Goal: Task Accomplishment & Management: Manage account settings

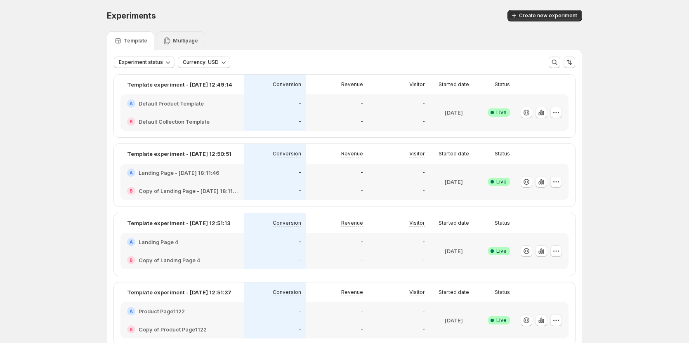
click at [175, 40] on p "Multipage" at bounding box center [185, 41] width 25 height 7
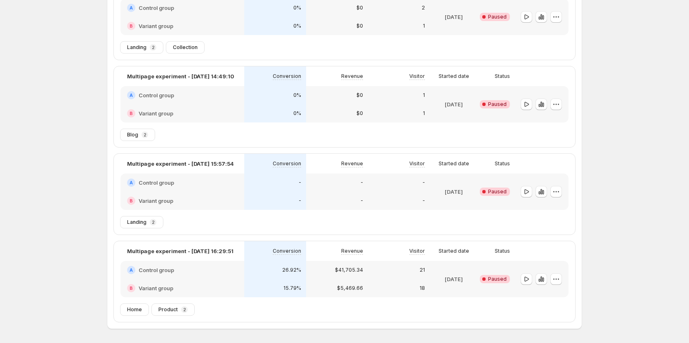
scroll to position [278, 0]
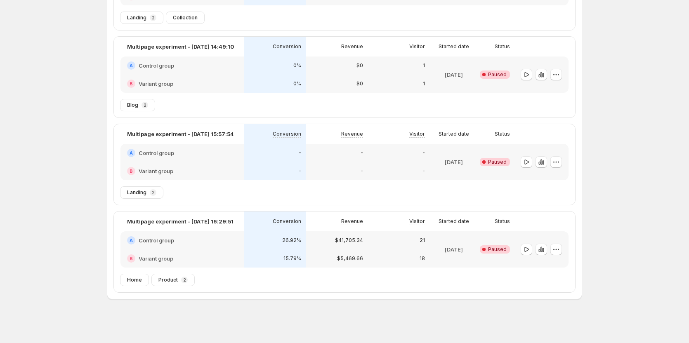
scroll to position [278, 0]
click at [561, 248] on icon "button" at bounding box center [556, 249] width 8 height 8
click at [599, 240] on div "Experiments. This page is ready Experiments Create new experiment Template Mult…" at bounding box center [344, 33] width 689 height 622
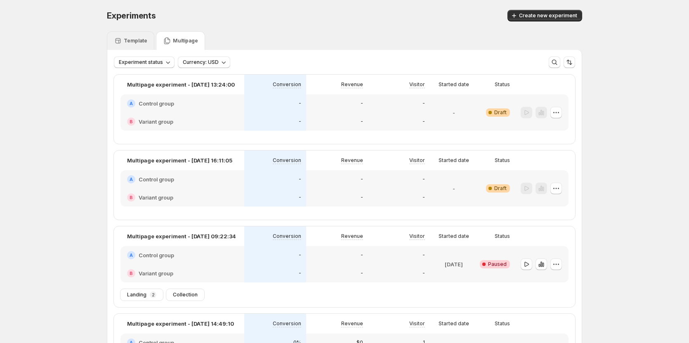
click at [137, 36] on div "Template" at bounding box center [130, 40] width 47 height 19
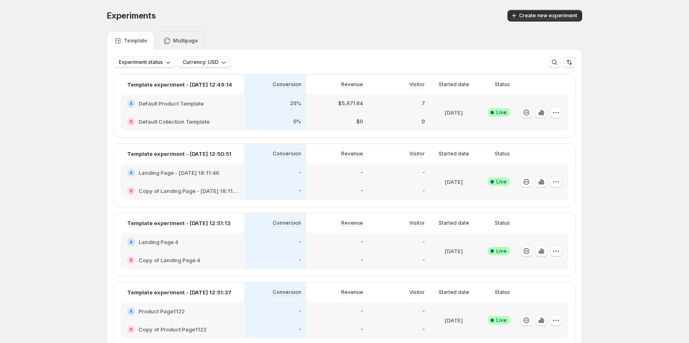
click at [177, 43] on p "Multipage" at bounding box center [185, 41] width 25 height 7
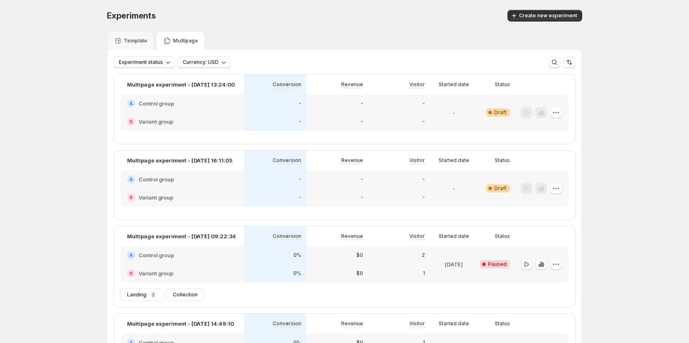
scroll to position [41, 0]
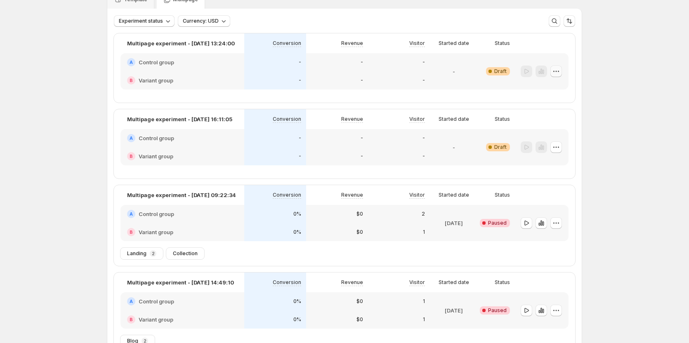
click at [561, 72] on icon "button" at bounding box center [556, 71] width 8 height 8
click at [555, 86] on span "Edit" at bounding box center [564, 89] width 40 height 8
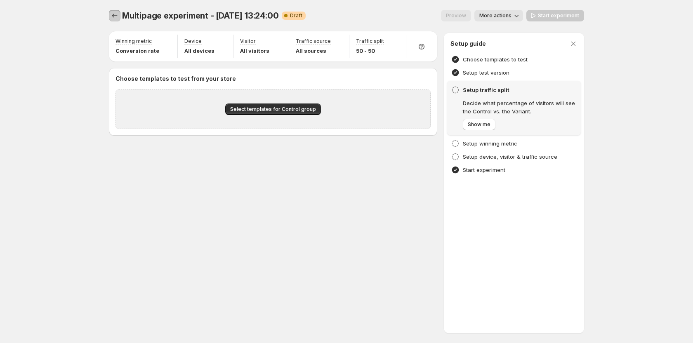
click at [118, 16] on icon "Experiments" at bounding box center [115, 16] width 8 height 8
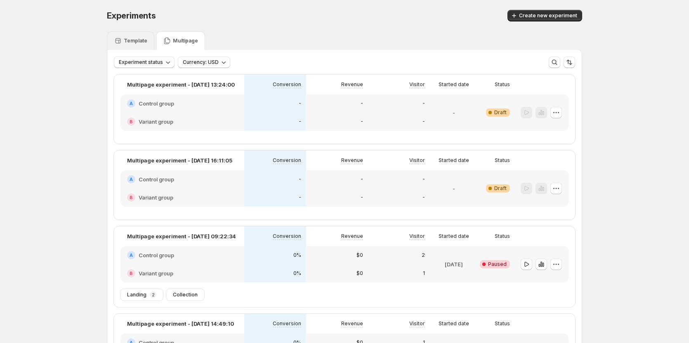
click at [138, 38] on p "Template" at bounding box center [136, 41] width 24 height 7
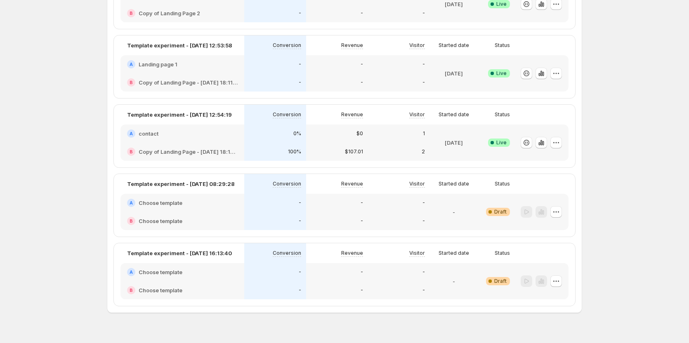
scroll to position [400, 0]
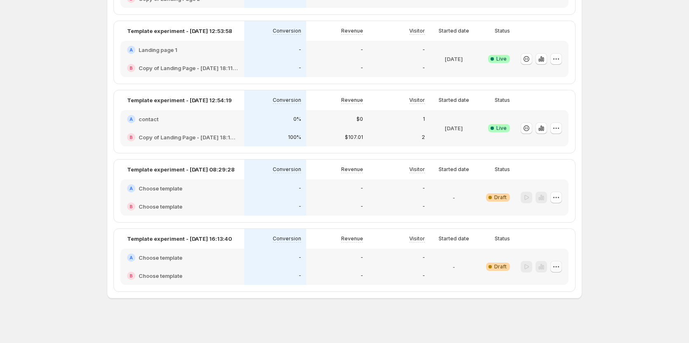
click at [561, 265] on icon "button" at bounding box center [556, 267] width 8 height 8
click at [551, 253] on span "Delete" at bounding box center [543, 250] width 17 height 7
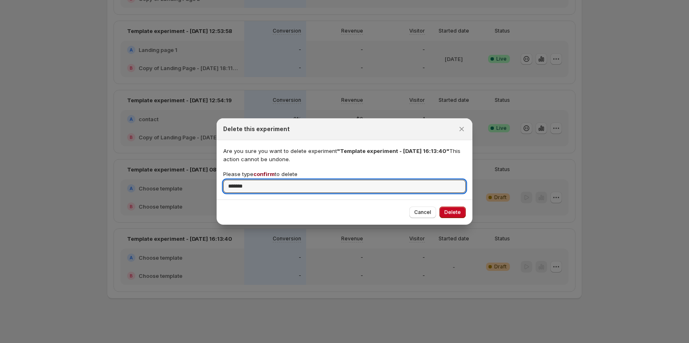
type input "*******"
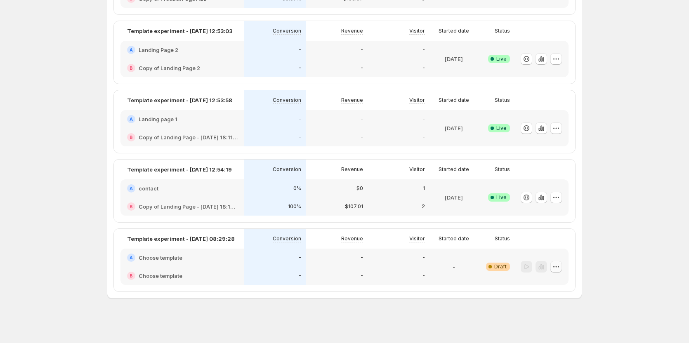
click at [562, 268] on button "button" at bounding box center [557, 267] width 12 height 12
click at [546, 251] on span "Delete" at bounding box center [543, 250] width 17 height 7
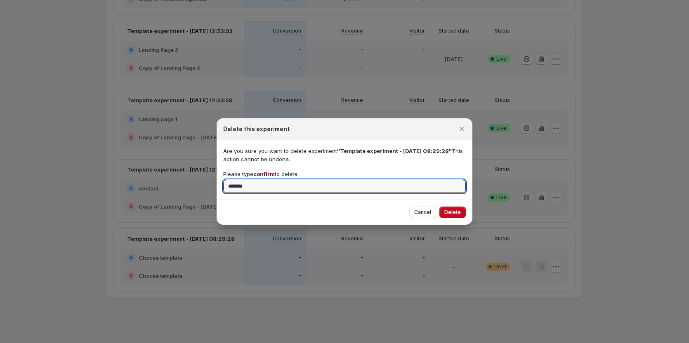
type input "*******"
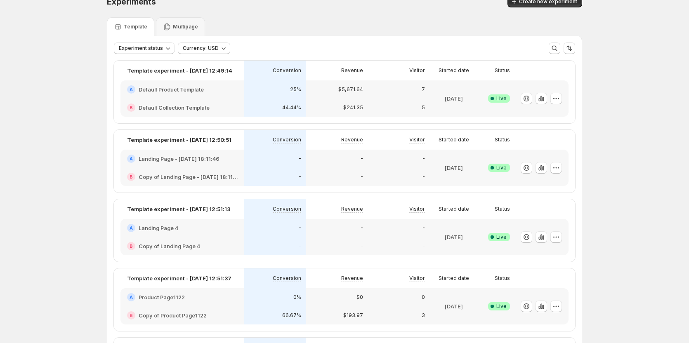
scroll to position [0, 0]
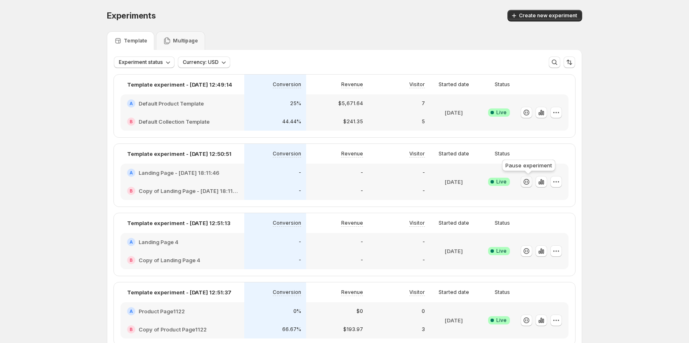
click at [528, 187] on button "button" at bounding box center [527, 182] width 12 height 12
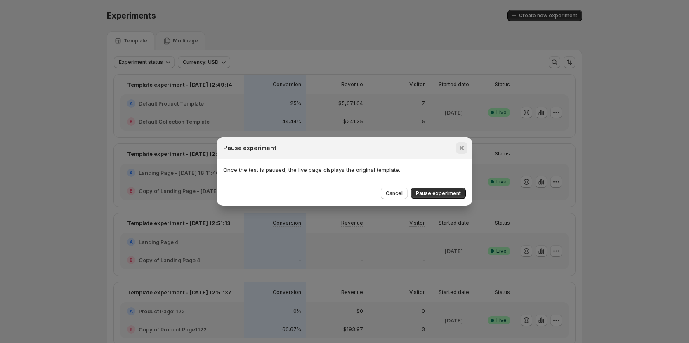
click at [464, 147] on icon "Close" at bounding box center [462, 148] width 5 height 5
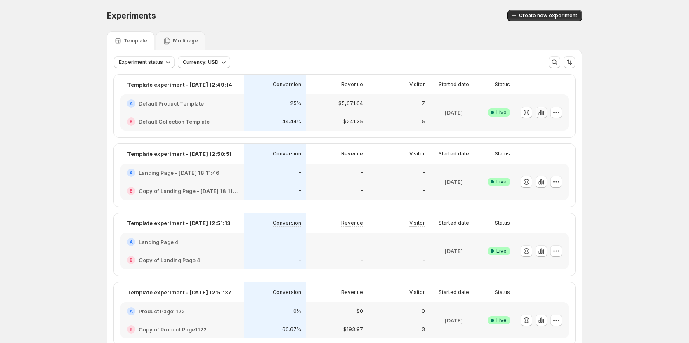
click at [546, 116] on icon "button" at bounding box center [541, 113] width 8 height 8
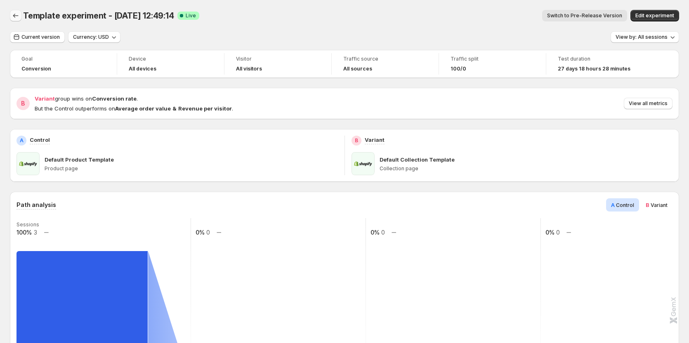
click at [17, 15] on icon "Back" at bounding box center [16, 16] width 8 height 8
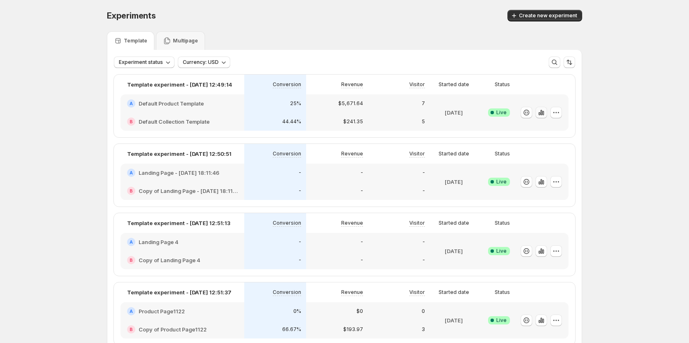
click at [545, 112] on icon "button" at bounding box center [541, 113] width 8 height 8
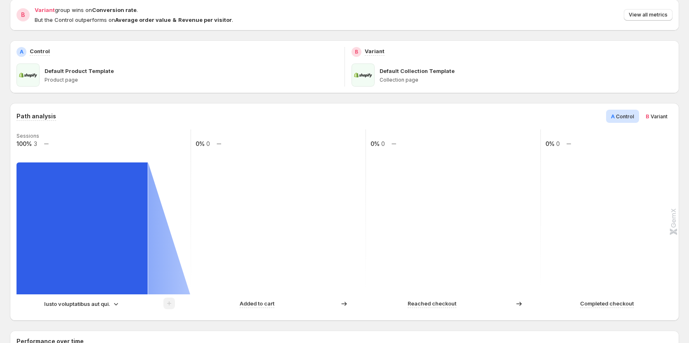
scroll to position [124, 0]
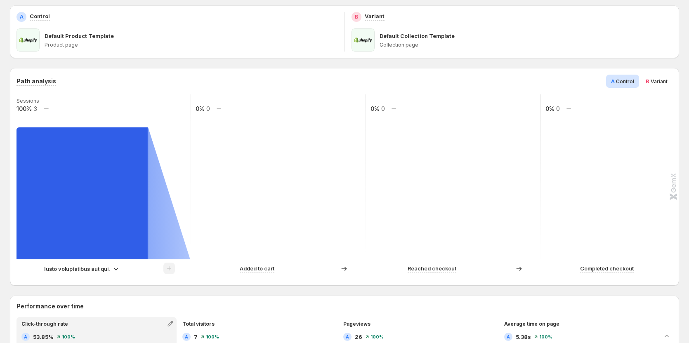
click at [106, 271] on p "Iusto voluptatibus aut qui." at bounding box center [77, 269] width 66 height 8
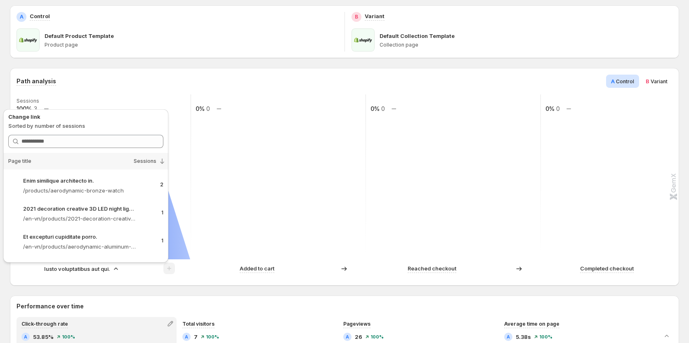
scroll to position [0, 0]
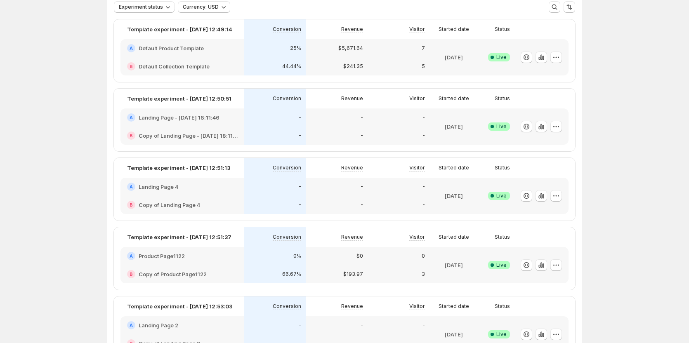
scroll to position [14, 0]
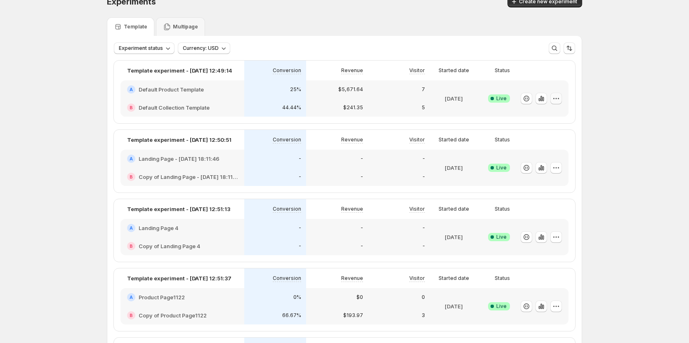
click at [559, 99] on icon "button" at bounding box center [556, 99] width 8 height 8
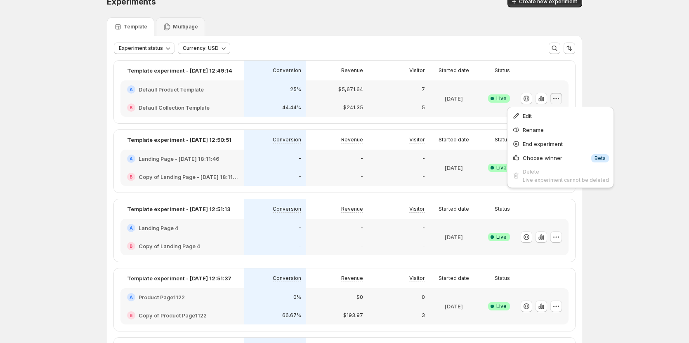
click at [616, 88] on div "Experiments. This page is ready Experiments Create new experiment Template Mult…" at bounding box center [344, 288] width 689 height 605
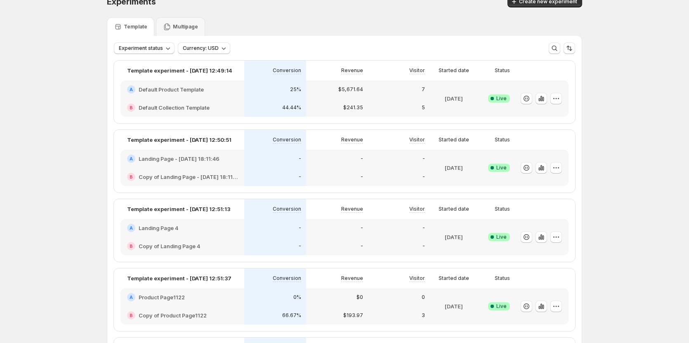
scroll to position [0, 0]
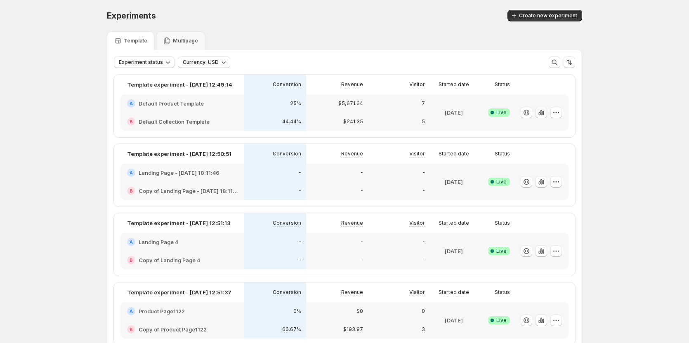
click at [540, 113] on icon "button" at bounding box center [540, 113] width 2 height 3
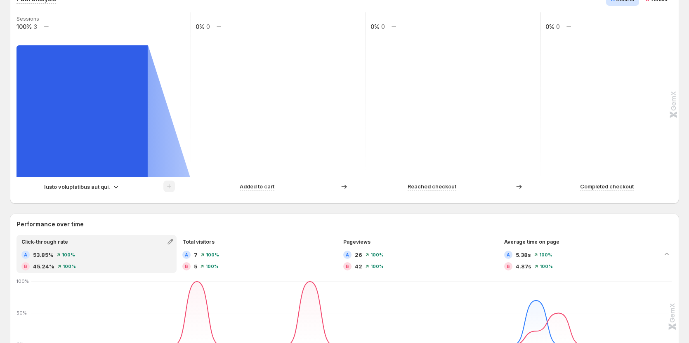
scroll to position [206, 0]
click at [113, 187] on icon at bounding box center [116, 186] width 8 height 8
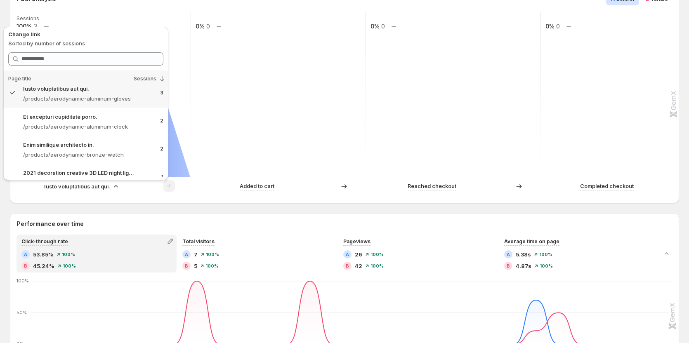
scroll to position [0, 0]
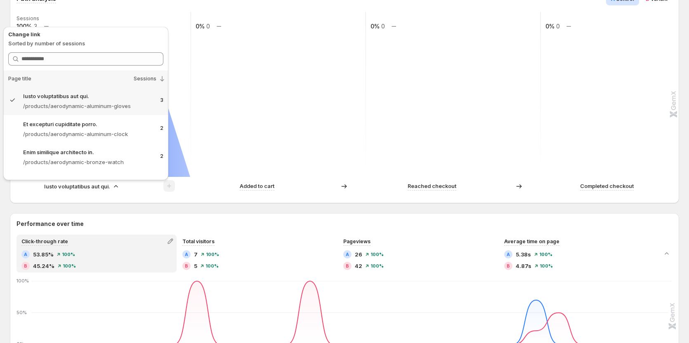
click at [140, 213] on div "Path analysis A Control B Variant Sessions 100% 3 0% 0 0% 0 0% 0 Iusto voluptat…" at bounding box center [345, 347] width 670 height 722
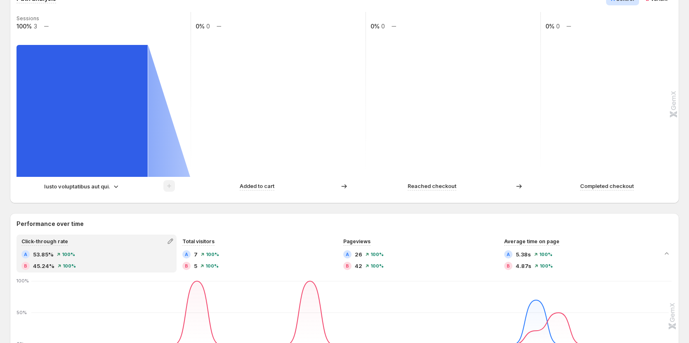
click at [169, 184] on div at bounding box center [169, 186] width 12 height 12
click at [111, 188] on div "Iusto voluptatibus aut qui." at bounding box center [82, 186] width 76 height 8
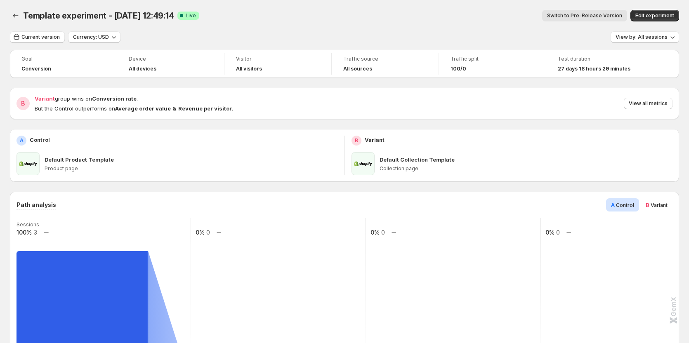
click at [256, 11] on div "Switch to Pre-Release Version" at bounding box center [416, 16] width 421 height 12
click at [39, 38] on span "Current version" at bounding box center [40, 37] width 38 height 7
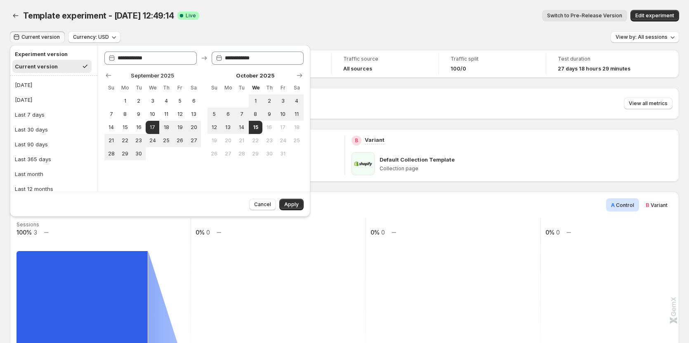
click at [304, 28] on div "Template experiment - Sep 17, 12:49:14. This page is ready Template experiment …" at bounding box center [345, 15] width 670 height 31
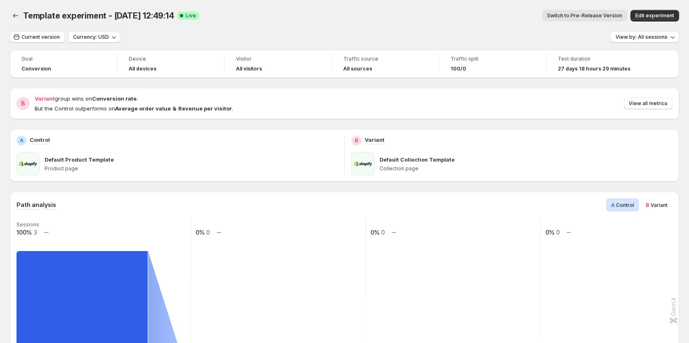
click at [282, 7] on div "Template experiment - Sep 17, 12:49:14. This page is ready Template experiment …" at bounding box center [345, 15] width 670 height 31
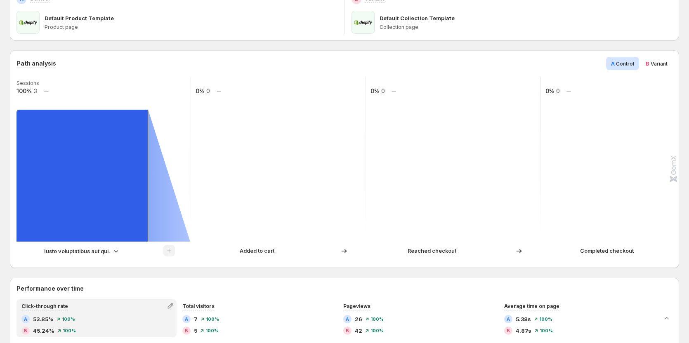
scroll to position [165, 0]
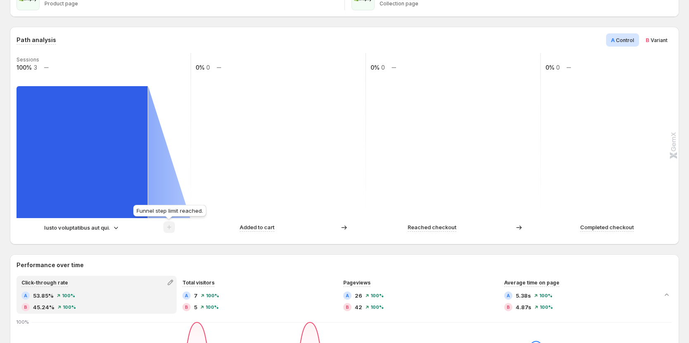
click at [167, 228] on span at bounding box center [169, 229] width 12 height 7
click at [97, 228] on p "Iusto voluptatibus aut qui." at bounding box center [77, 228] width 66 height 8
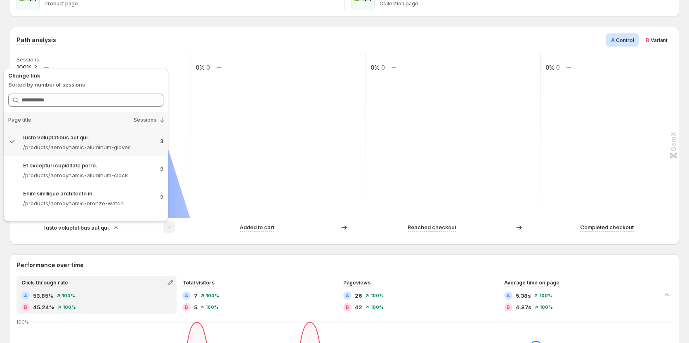
click at [97, 228] on p "Iusto voluptatibus aut qui." at bounding box center [77, 228] width 66 height 8
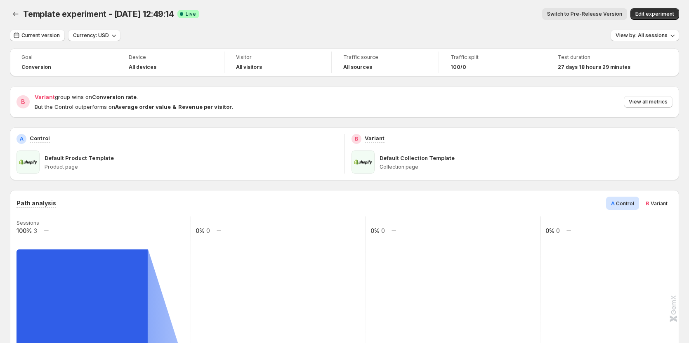
scroll to position [0, 0]
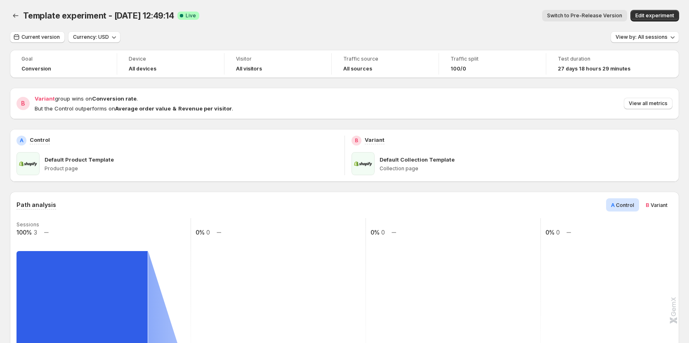
click at [658, 206] on span "Variant" at bounding box center [659, 205] width 17 height 6
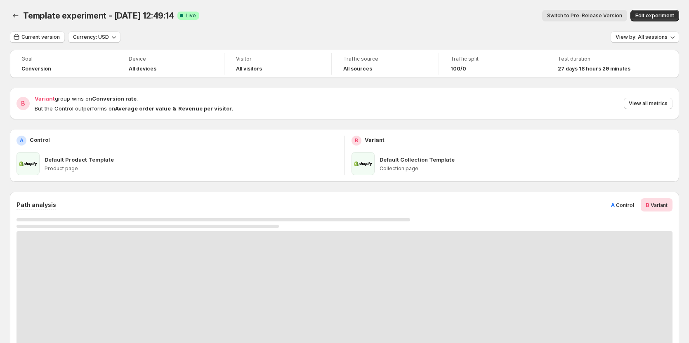
click at [634, 206] on span "Control" at bounding box center [625, 205] width 18 height 6
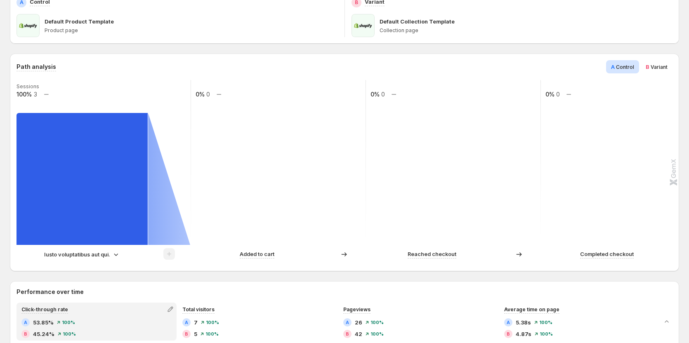
scroll to position [165, 0]
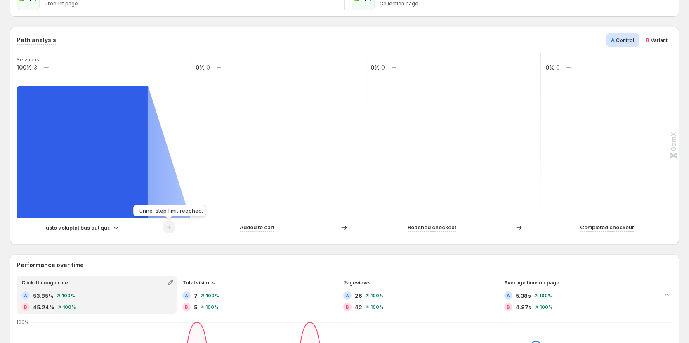
click at [174, 228] on span at bounding box center [169, 229] width 12 height 7
click at [92, 226] on p "Iusto voluptatibus aut qui." at bounding box center [77, 228] width 66 height 8
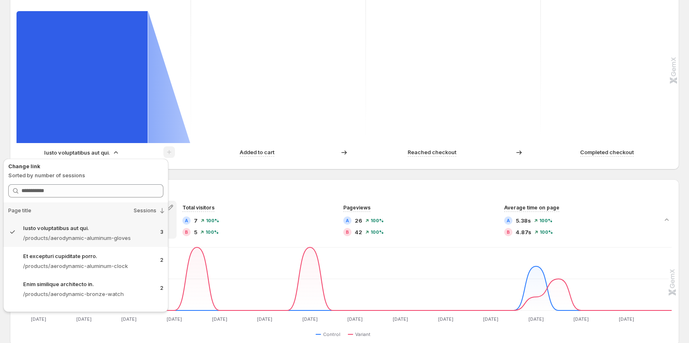
scroll to position [248, 0]
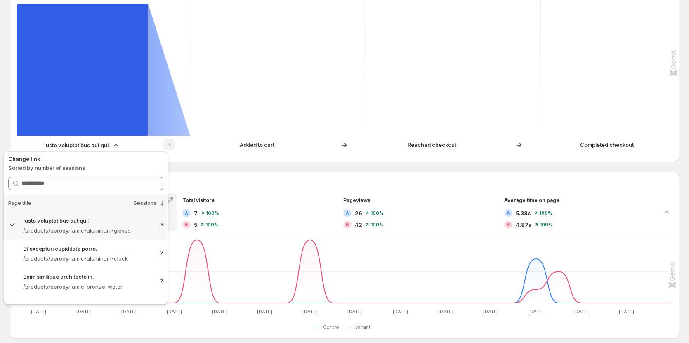
click at [234, 165] on div "Path analysis A Control B Variant Sessions 100% 3 0% 0 0% 0 0% 0 Iusto voluptat…" at bounding box center [345, 305] width 670 height 722
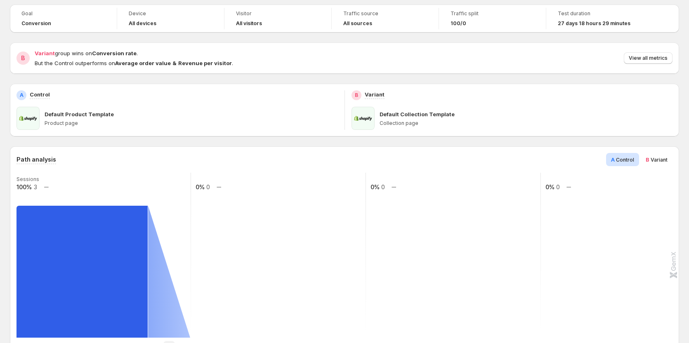
scroll to position [41, 0]
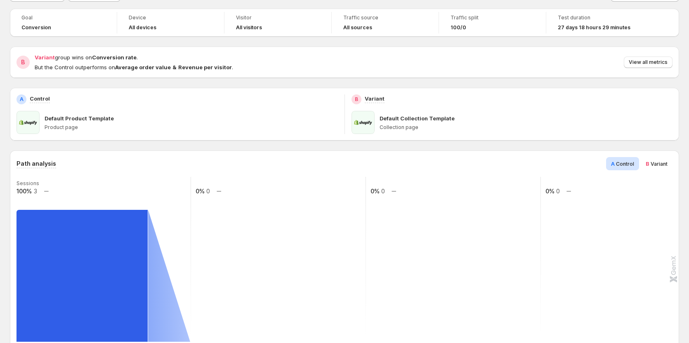
click at [650, 164] on span "B" at bounding box center [648, 164] width 4 height 7
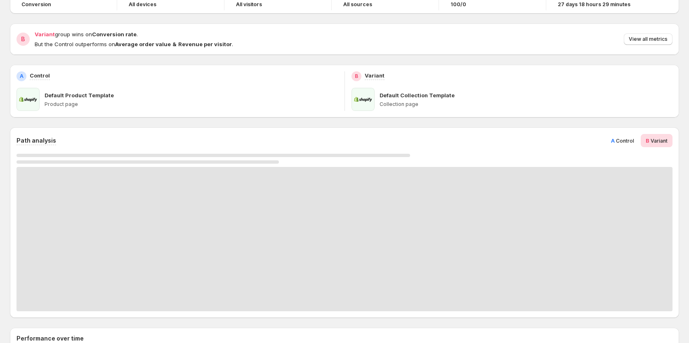
scroll to position [124, 0]
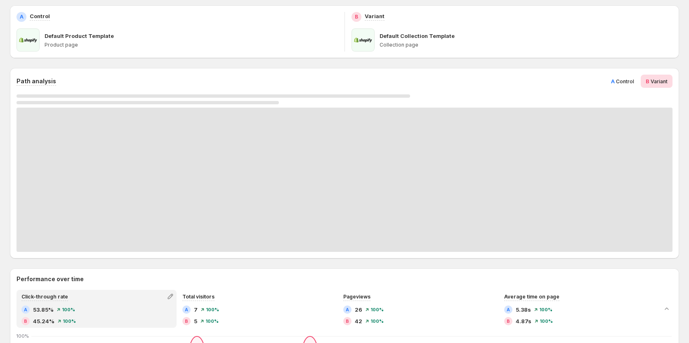
click at [629, 82] on span "Control" at bounding box center [625, 81] width 18 height 6
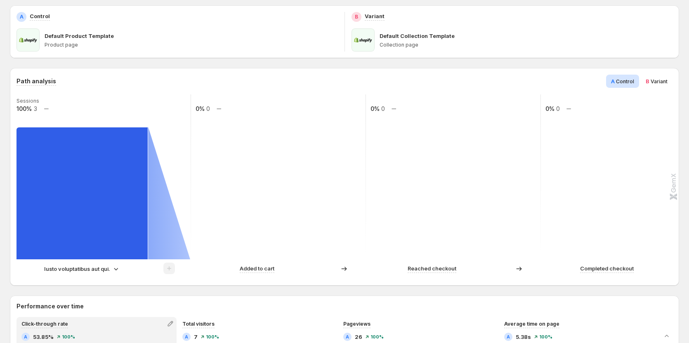
click at [662, 82] on span "Variant" at bounding box center [659, 81] width 17 height 6
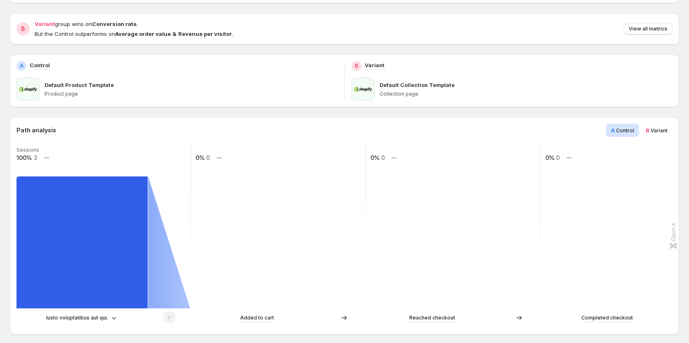
scroll to position [124, 0]
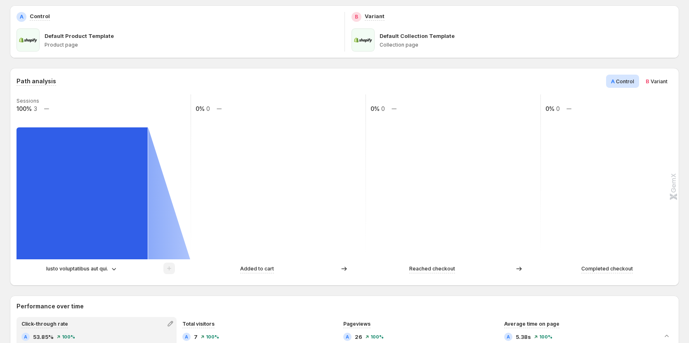
click at [670, 73] on div "Path analysis A Control B Variant Sessions 100% 3 0% 0 0% 0 0% 0 Iusto voluptat…" at bounding box center [345, 177] width 670 height 218
click at [668, 78] on span "B Variant" at bounding box center [657, 81] width 22 height 8
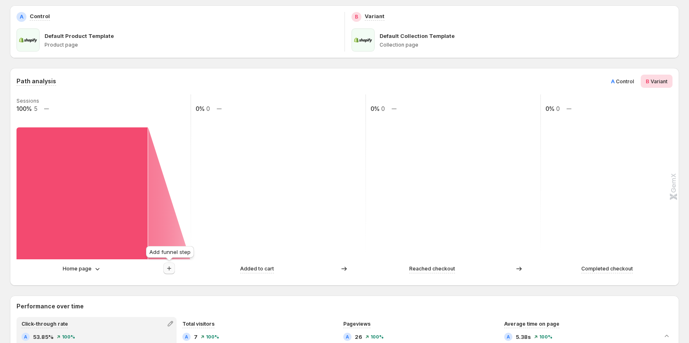
click at [168, 270] on icon "button" at bounding box center [169, 269] width 8 height 8
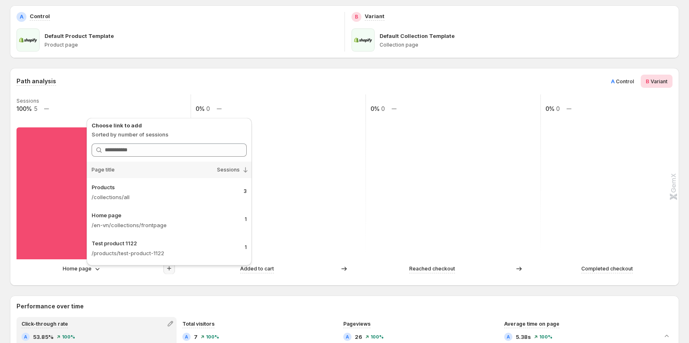
click at [627, 77] on span "A Control" at bounding box center [622, 81] width 23 height 8
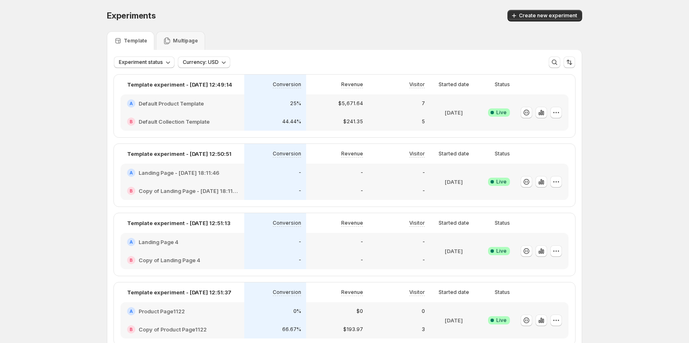
scroll to position [41, 0]
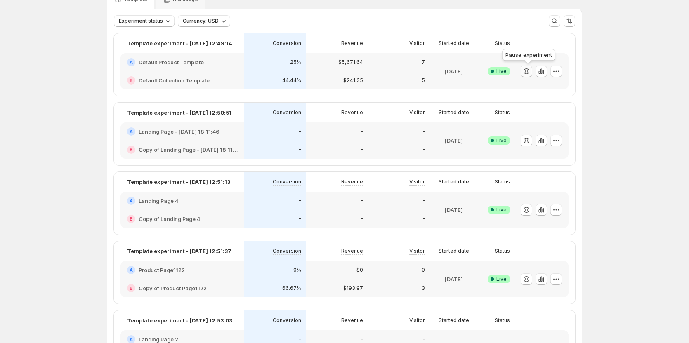
click at [528, 72] on icon "button" at bounding box center [527, 71] width 8 height 8
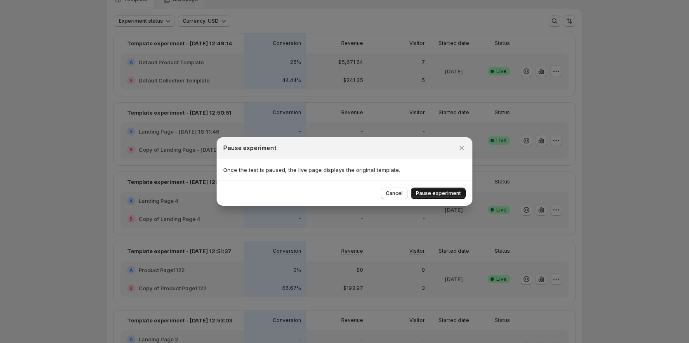
click at [430, 196] on span "Pause experiment" at bounding box center [438, 193] width 45 height 7
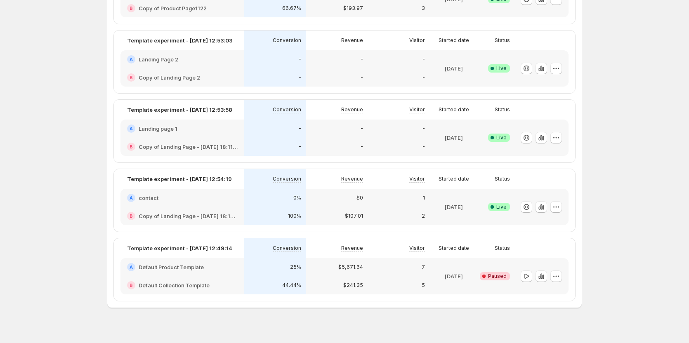
scroll to position [262, 0]
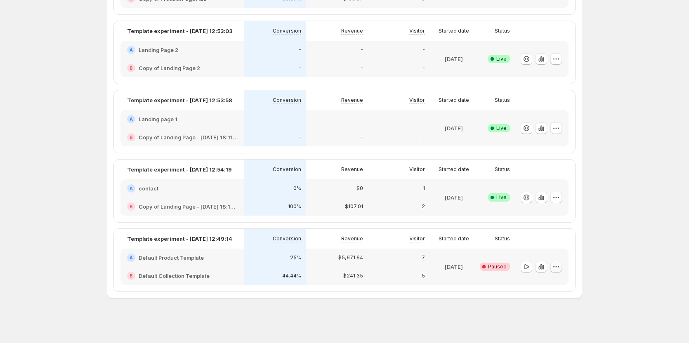
click at [558, 267] on icon "button" at bounding box center [556, 267] width 8 height 8
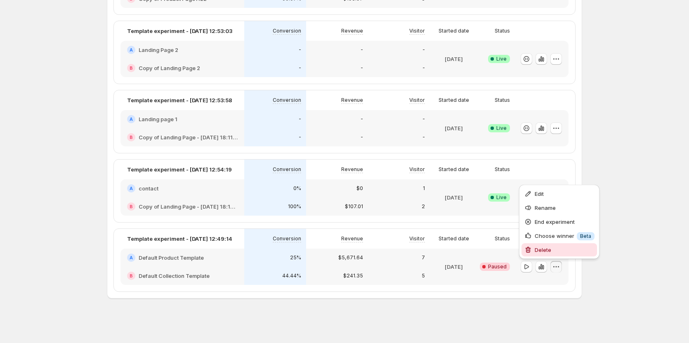
click at [542, 248] on span "Delete" at bounding box center [543, 250] width 17 height 7
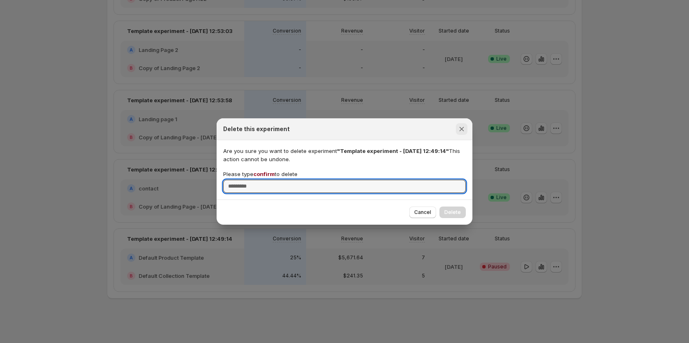
click at [464, 123] on button "Close" at bounding box center [462, 129] width 12 height 12
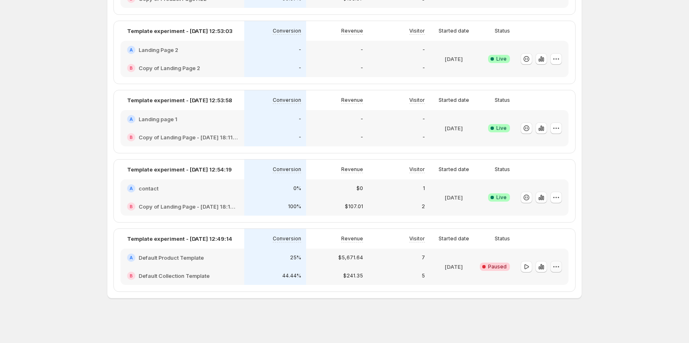
click at [561, 267] on icon "button" at bounding box center [556, 267] width 8 height 8
click at [542, 194] on span "Edit" at bounding box center [539, 194] width 9 height 7
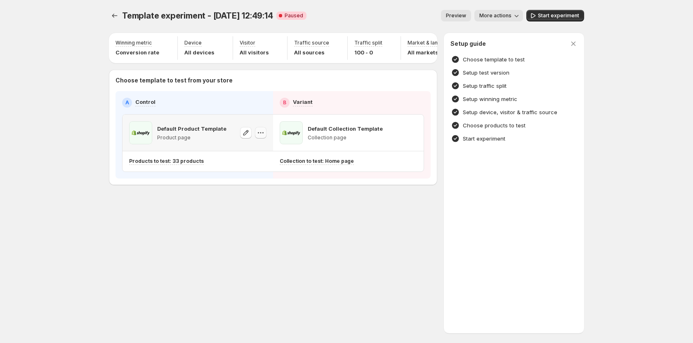
click at [258, 137] on icon "button" at bounding box center [261, 133] width 8 height 8
click at [35, 206] on div "Template experiment - Sep 17, 12:49:14. This page is ready Template experiment …" at bounding box center [346, 171] width 693 height 343
click at [262, 136] on icon "button" at bounding box center [261, 133] width 8 height 8
click at [263, 156] on span "Change template" at bounding box center [262, 154] width 45 height 7
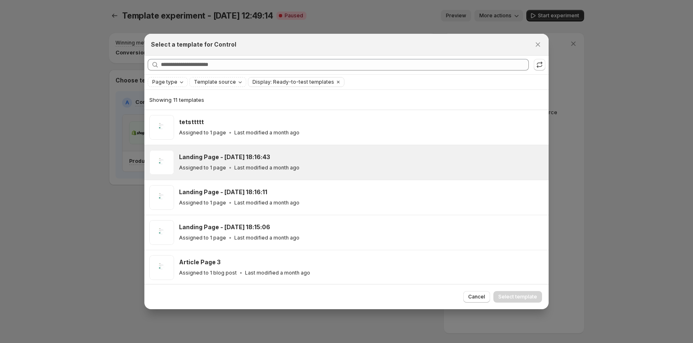
click at [225, 147] on div "Landing Page - Sep 5, 18:16:43 Assigned to 1 page Last modified a month ago" at bounding box center [346, 162] width 405 height 35
click at [513, 295] on span "Select template" at bounding box center [518, 297] width 39 height 7
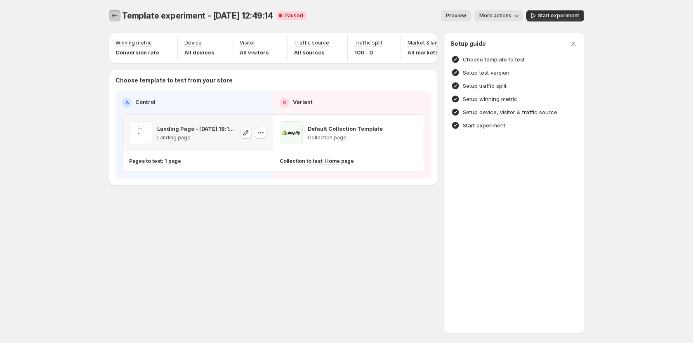
click at [118, 14] on icon "Experiments" at bounding box center [115, 16] width 8 height 8
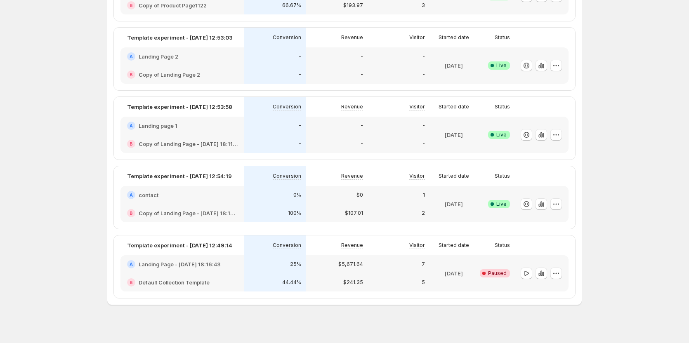
scroll to position [262, 0]
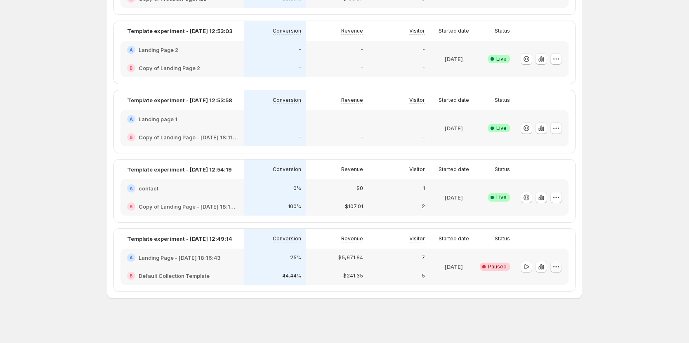
click at [559, 268] on icon "button" at bounding box center [556, 267] width 8 height 8
click at [653, 196] on div "Experiments. This page is ready Experiments Create new experiment Template Mult…" at bounding box center [344, 40] width 689 height 605
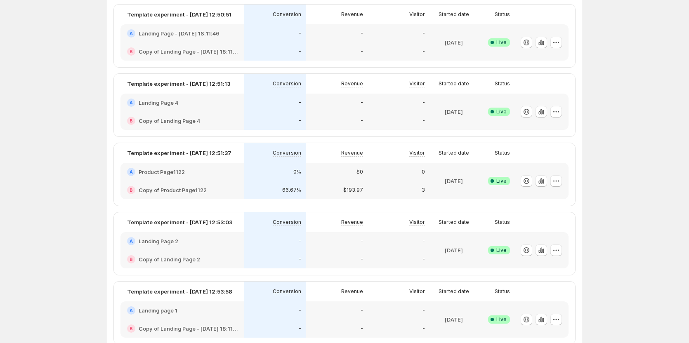
scroll to position [14, 0]
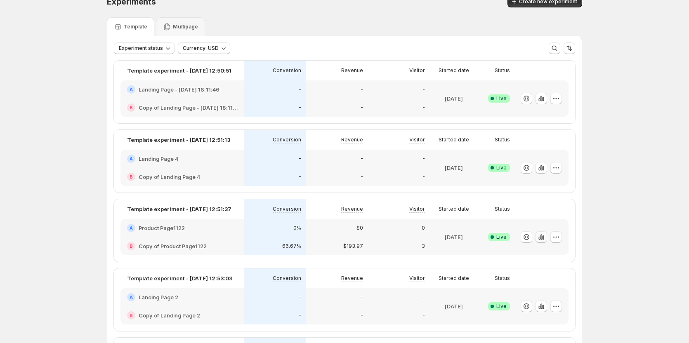
click at [547, 239] on button "button" at bounding box center [542, 238] width 12 height 12
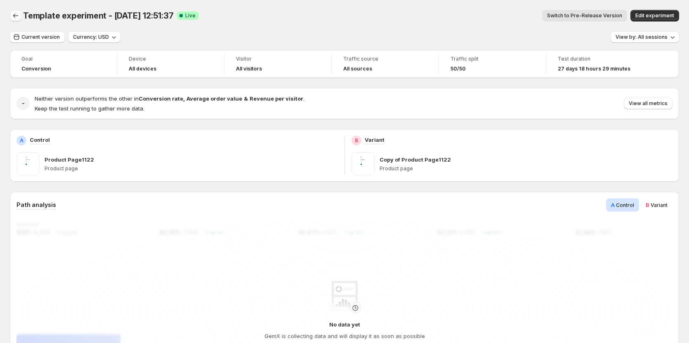
click at [19, 17] on icon "Back" at bounding box center [16, 16] width 8 height 8
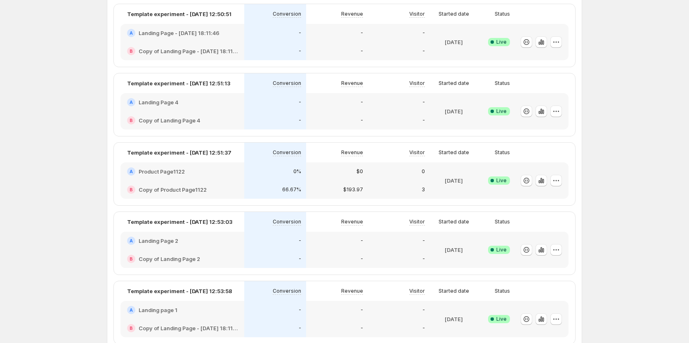
scroll to position [83, 0]
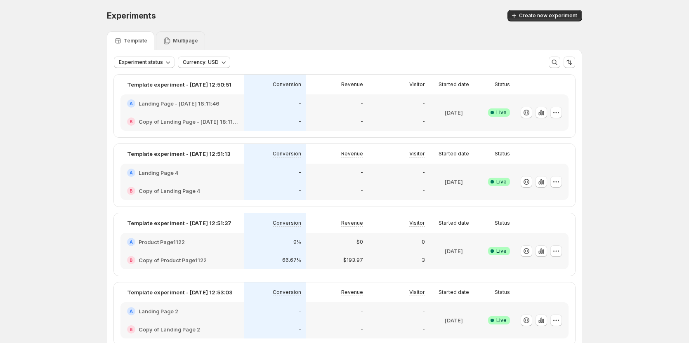
click at [177, 45] on div "Multipage" at bounding box center [180, 41] width 35 height 8
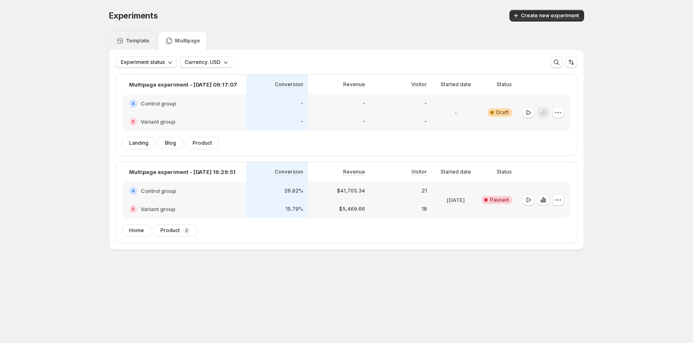
click at [125, 38] on div "Template" at bounding box center [132, 41] width 33 height 8
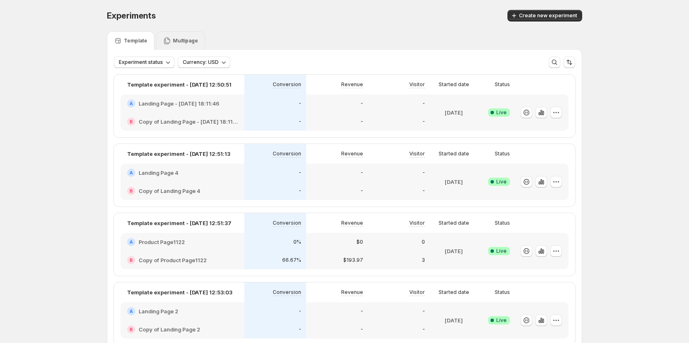
click at [182, 38] on p "Multipage" at bounding box center [185, 41] width 25 height 7
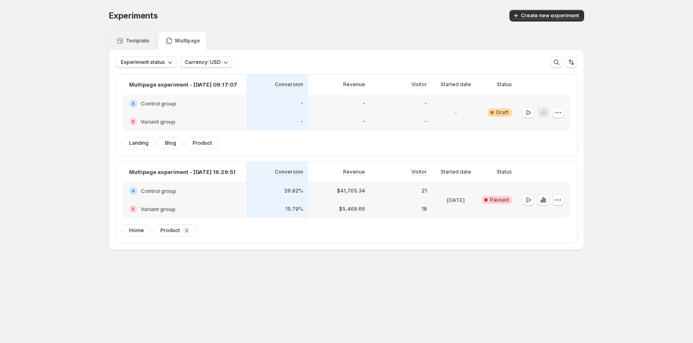
click at [140, 37] on div "Template" at bounding box center [132, 41] width 33 height 8
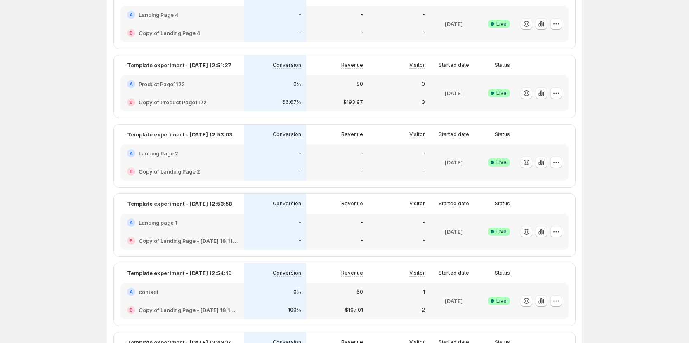
scroll to position [138, 0]
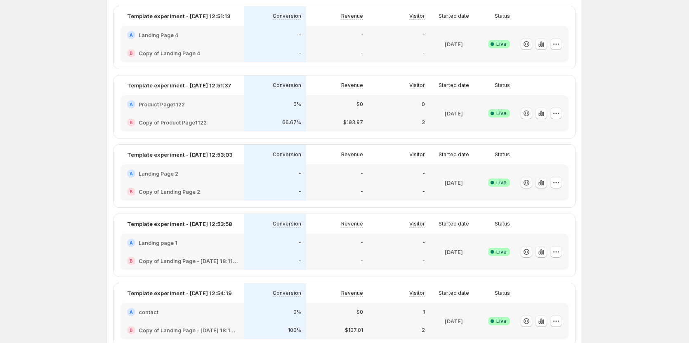
click at [540, 183] on icon "button" at bounding box center [540, 183] width 2 height 3
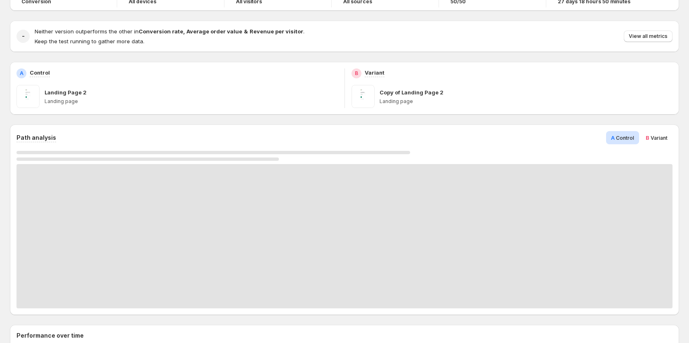
scroll to position [83, 0]
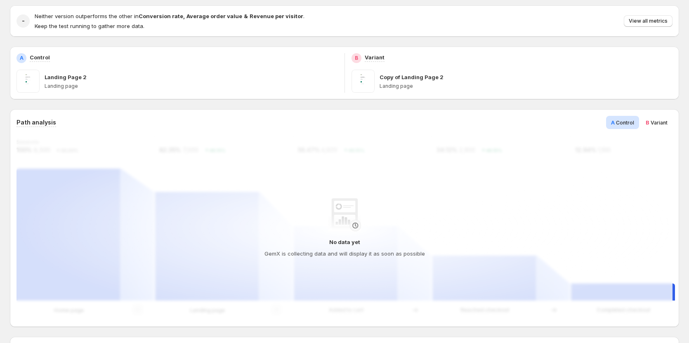
click at [656, 123] on span "Variant" at bounding box center [659, 123] width 17 height 6
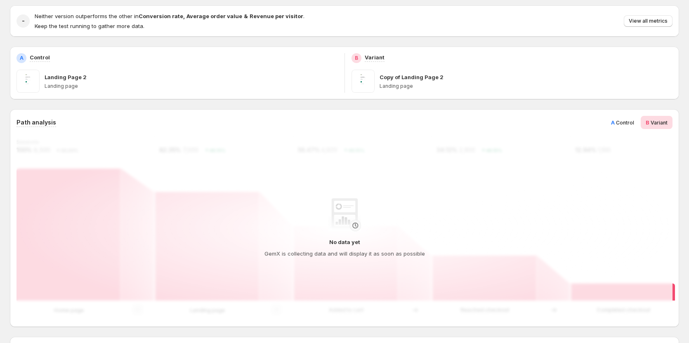
click at [625, 126] on span "A Control" at bounding box center [622, 122] width 23 height 8
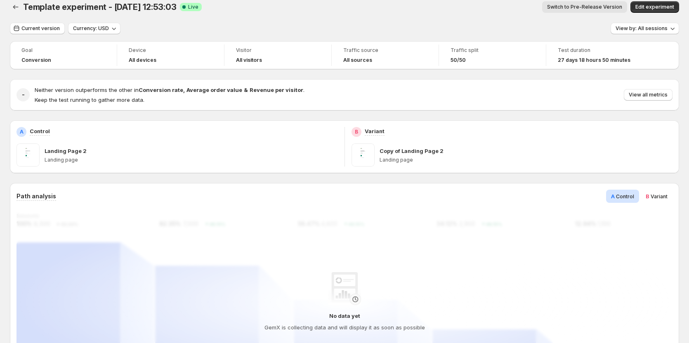
scroll to position [0, 0]
